Goal: Find specific page/section: Find specific page/section

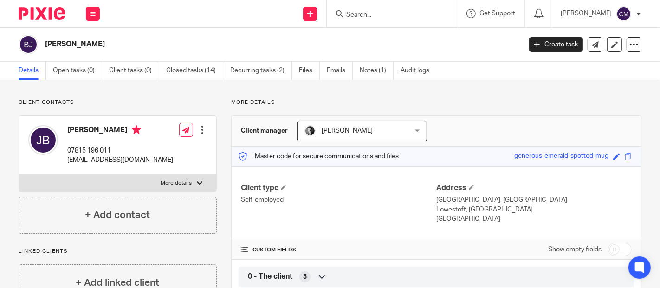
click at [401, 16] on input "Search" at bounding box center [387, 15] width 84 height 8
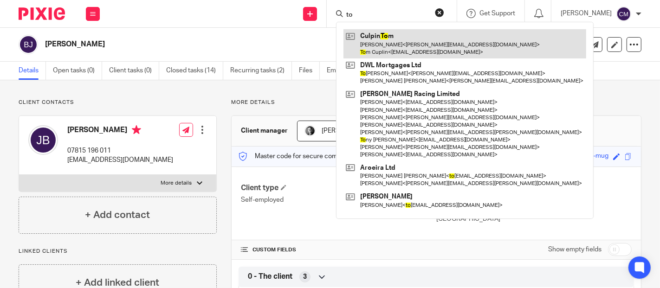
type input "to"
click at [398, 40] on link at bounding box center [464, 43] width 243 height 29
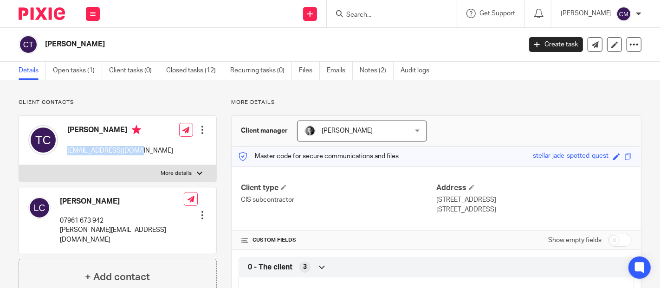
drag, startPoint x: 137, startPoint y: 151, endPoint x: 64, endPoint y: 155, distance: 73.4
click at [64, 155] on div "Tom Cuplin tgculpin87@gmail.com Edit contact Create client from contact Export …" at bounding box center [117, 140] width 197 height 49
copy p "tgculpin87@gmail.com"
click at [331, 72] on link "Emails" at bounding box center [340, 71] width 26 height 18
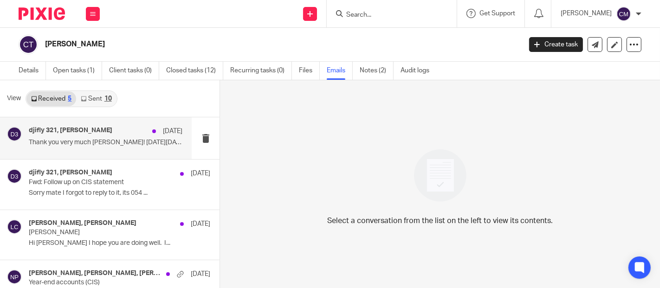
click at [99, 142] on p "Thank you very much Neville! On Mon, 6 Oct..." at bounding box center [106, 143] width 154 height 8
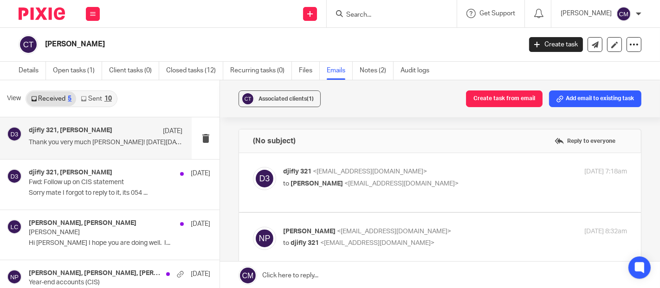
click at [448, 181] on p "to Neville Pearson <np@adauxi.com>" at bounding box center [397, 184] width 229 height 10
checkbox input "true"
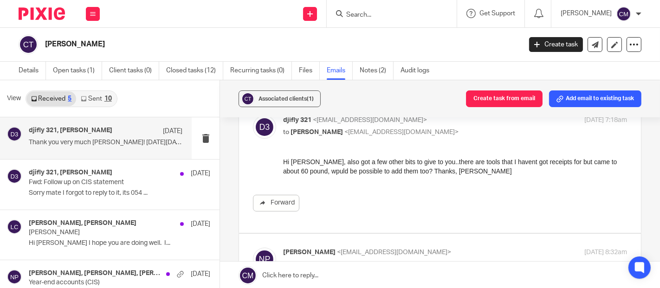
scroll to position [103, 0]
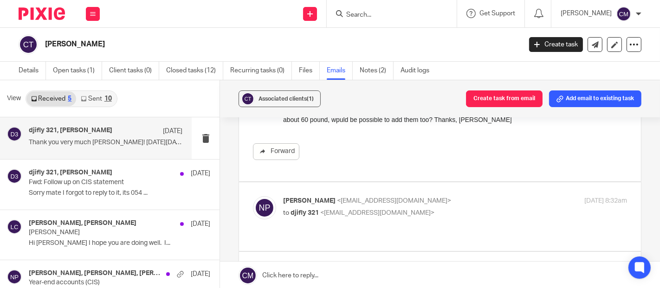
click at [454, 182] on label at bounding box center [440, 216] width 402 height 68
click at [253, 196] on input "checkbox" at bounding box center [252, 196] width 0 height 0
checkbox input "true"
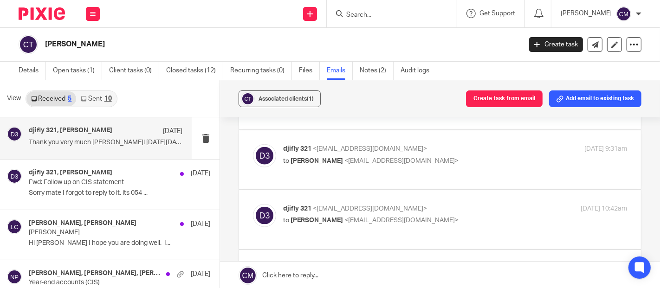
scroll to position [928, 0]
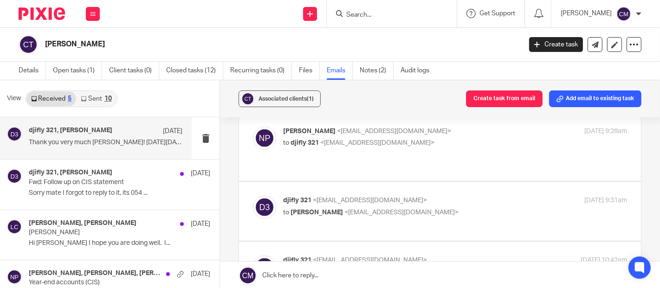
checkbox input "true"
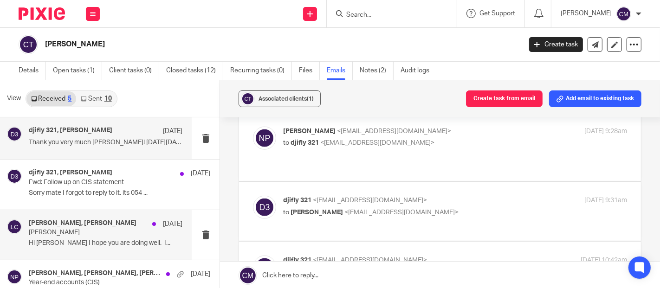
click at [67, 241] on p "Hi Nevil I hope you are doing well. I..." at bounding box center [106, 243] width 154 height 8
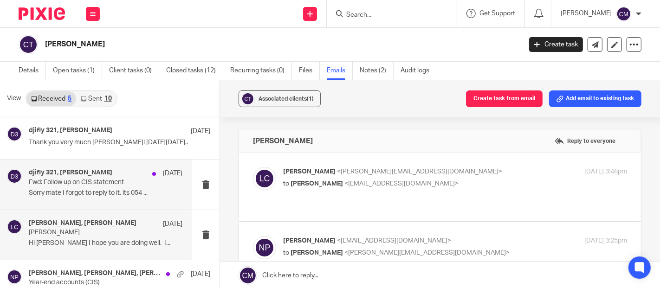
click at [71, 180] on p "Fwd: Follow up on CIS statement" at bounding box center [90, 183] width 123 height 8
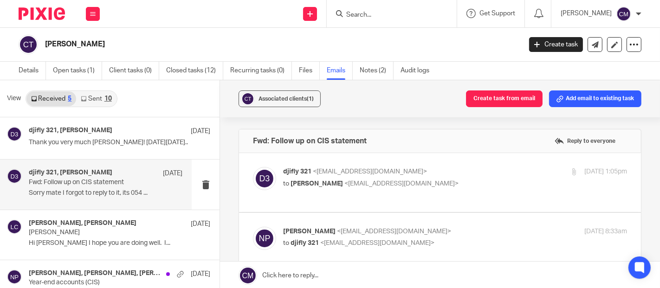
click at [438, 174] on p "djifly 321 <tgculpin87@gmail.com>" at bounding box center [397, 172] width 229 height 10
checkbox input "true"
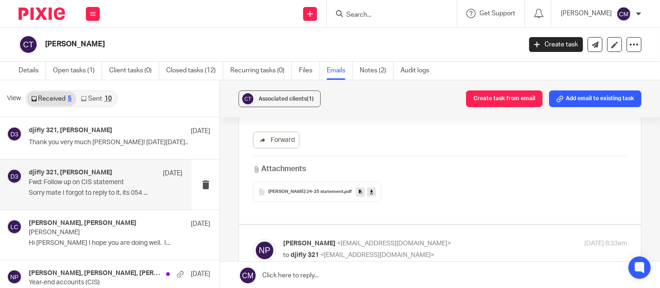
scroll to position [206, 0]
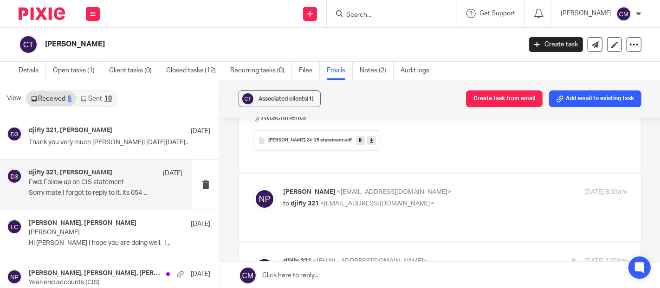
click at [423, 199] on p "to djifly 321 <tgculpin87@gmail.com>" at bounding box center [397, 204] width 229 height 10
checkbox input "true"
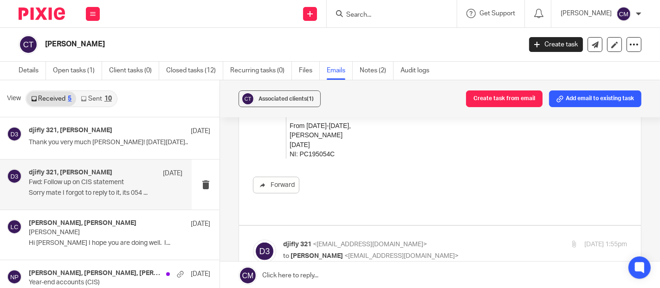
scroll to position [670, 0]
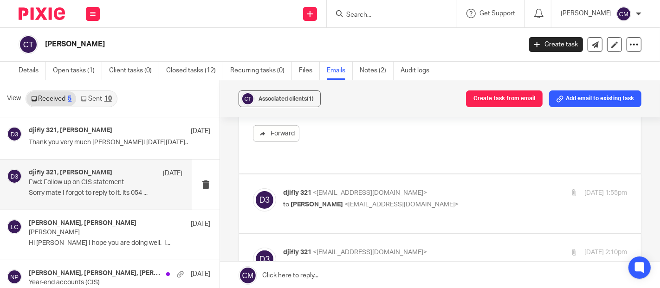
click at [432, 186] on label at bounding box center [440, 203] width 402 height 59
click at [253, 188] on input "checkbox" at bounding box center [252, 188] width 0 height 0
checkbox input "true"
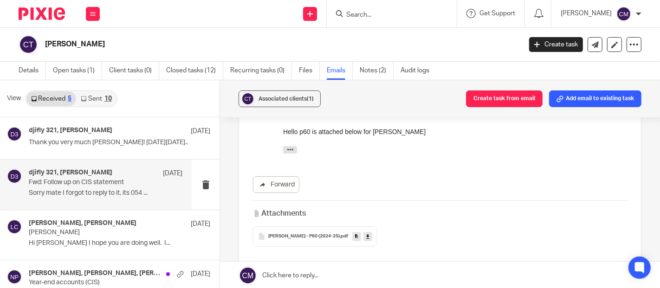
scroll to position [824, 0]
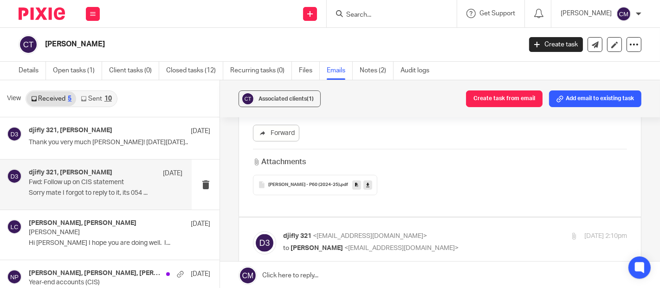
click at [444, 218] on label at bounding box center [440, 247] width 402 height 59
click at [253, 231] on input "checkbox" at bounding box center [252, 231] width 0 height 0
checkbox input "true"
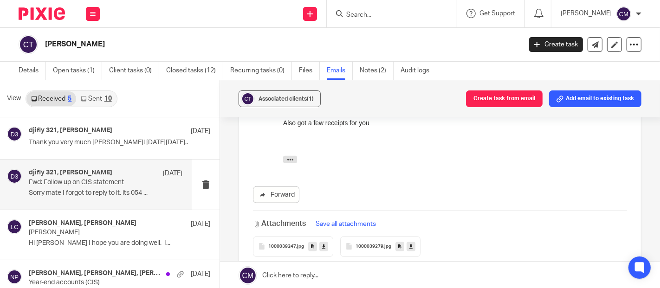
scroll to position [1031, 0]
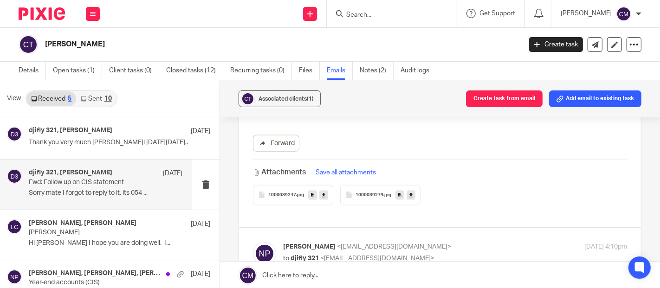
click at [444, 228] on label at bounding box center [440, 262] width 402 height 68
click at [253, 242] on input "checkbox" at bounding box center [252, 242] width 0 height 0
checkbox input "true"
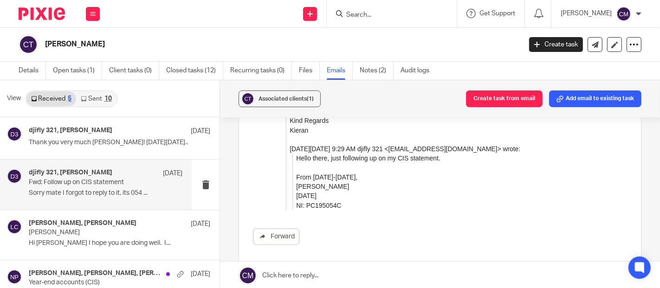
scroll to position [1649, 0]
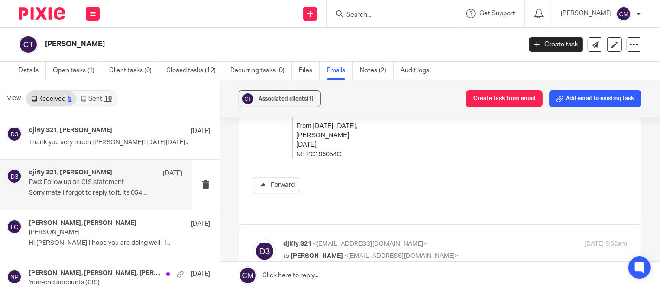
click at [444, 251] on p "to Neville Pearson <np@adauxi.com>" at bounding box center [397, 256] width 229 height 10
checkbox input "false"
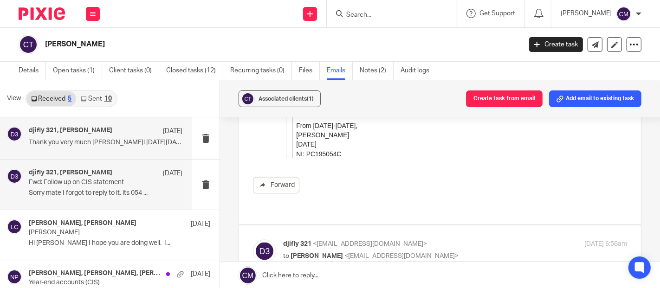
click at [115, 136] on div "djifly 321, Neville Pearson 6 Oct" at bounding box center [106, 131] width 154 height 9
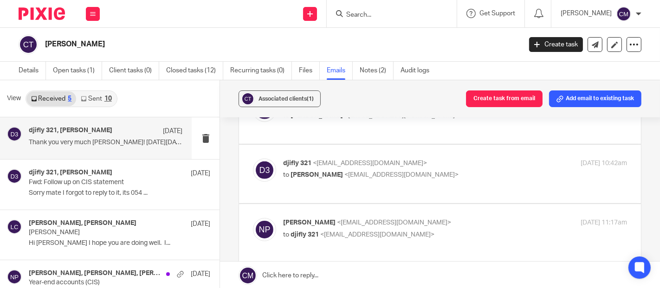
scroll to position [670, 0]
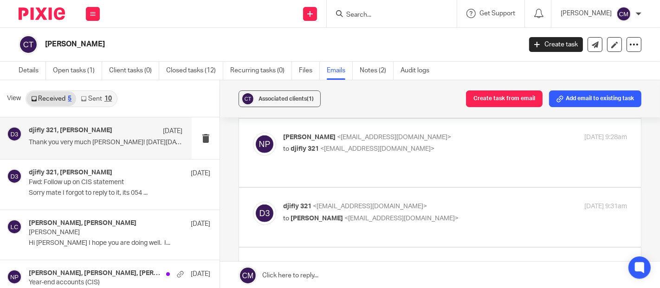
checkbox input "true"
click at [460, 273] on p "to Neville Pearson <np@adauxi.com>" at bounding box center [397, 278] width 229 height 10
checkbox input "true"
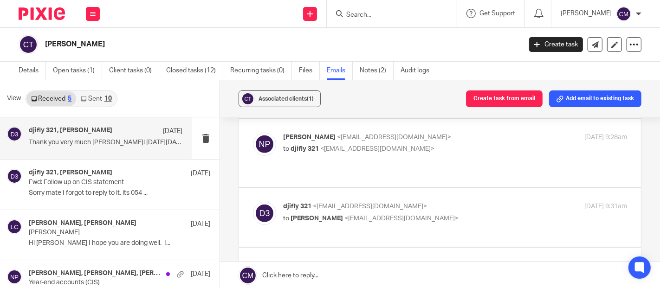
scroll to position [567, 0]
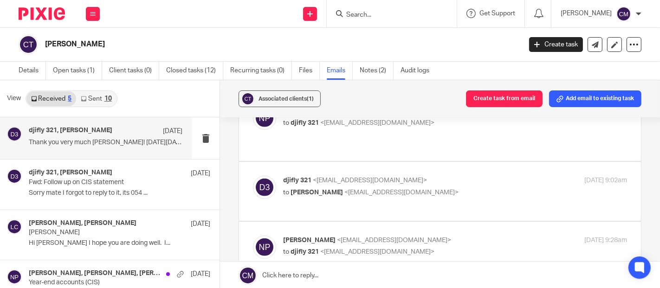
checkbox input "true"
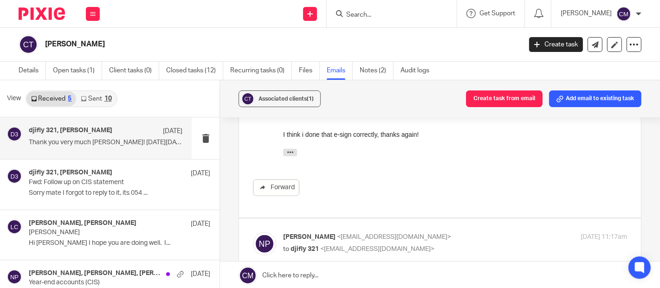
scroll to position [979, 0]
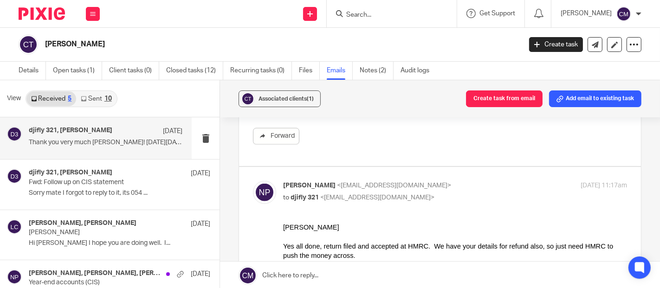
click at [166, 71] on ul "Details Open tasks (1) Client tasks (0) Closed tasks (12) Recurring tasks (0) F…" at bounding box center [231, 71] width 424 height 18
click at [177, 75] on link "Closed tasks (12)" at bounding box center [194, 71] width 57 height 18
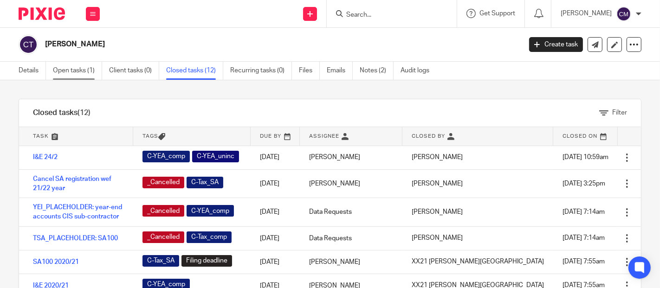
click at [69, 77] on link "Open tasks (1)" at bounding box center [77, 71] width 49 height 18
